Goal: Task Accomplishment & Management: Complete application form

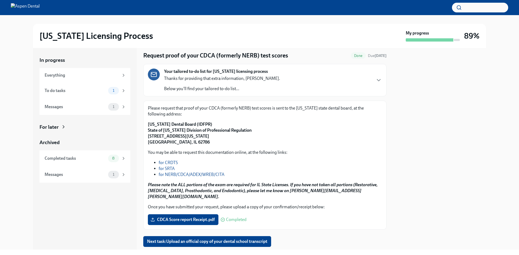
scroll to position [25, 0]
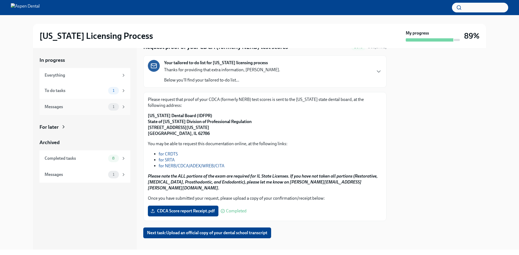
click at [63, 109] on div "Messages" at bounding box center [75, 107] width 61 height 6
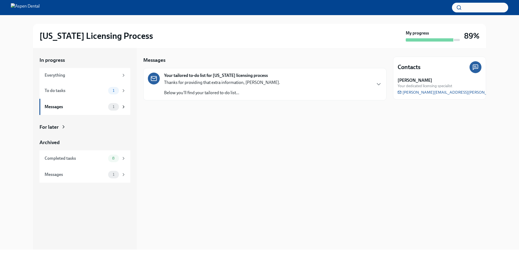
click at [225, 95] on p "Below you'll find your tailored to-do list..." at bounding box center [222, 93] width 116 height 6
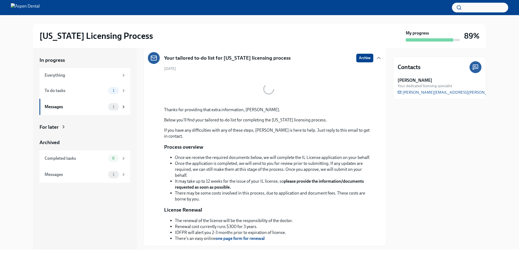
scroll to position [40, 0]
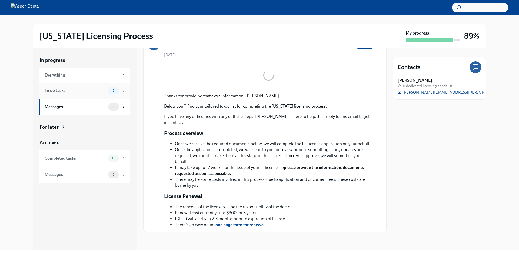
click at [68, 92] on div "To do tasks" at bounding box center [75, 91] width 61 height 6
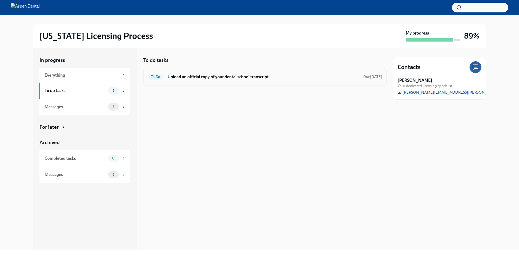
click at [235, 75] on h6 "Upload an official copy of your dental school transcript" at bounding box center [263, 77] width 191 height 6
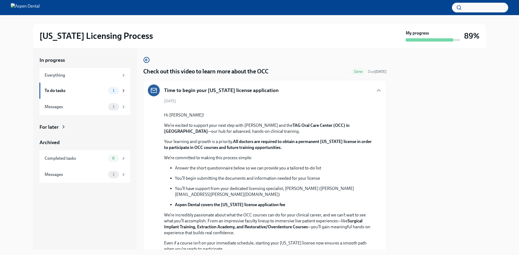
scroll to position [264, 0]
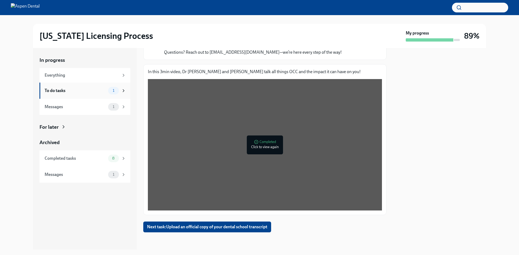
click at [76, 94] on div "To do tasks 1" at bounding box center [85, 91] width 81 height 8
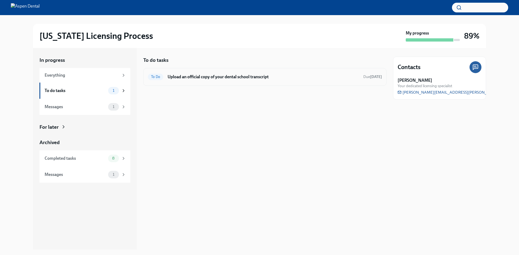
click at [226, 78] on h6 "Upload an official copy of your dental school transcript" at bounding box center [263, 77] width 191 height 6
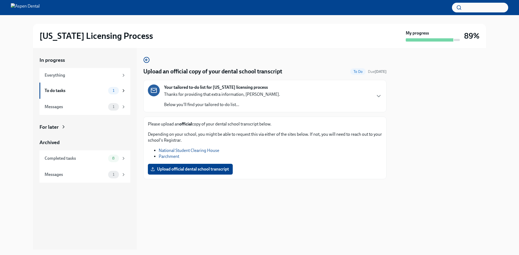
click at [164, 157] on link "Parchment" at bounding box center [169, 156] width 21 height 5
click at [203, 152] on link "National Student Clearing House" at bounding box center [189, 150] width 61 height 5
